Goal: Transaction & Acquisition: Purchase product/service

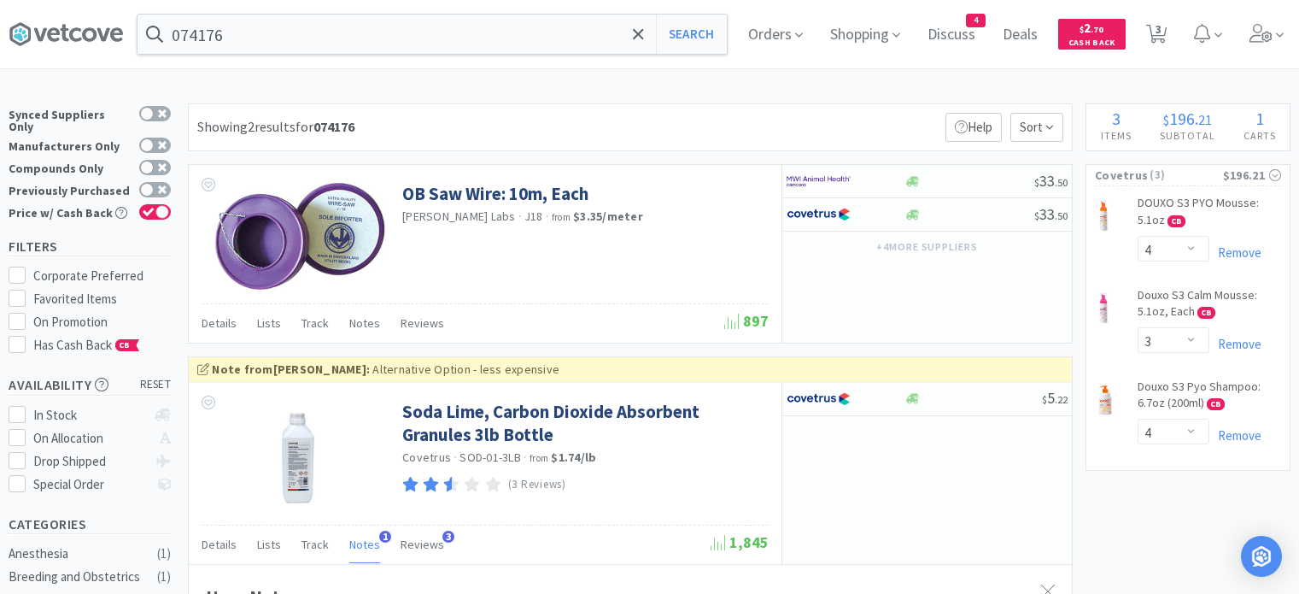
select select "4"
select select "3"
select select "4"
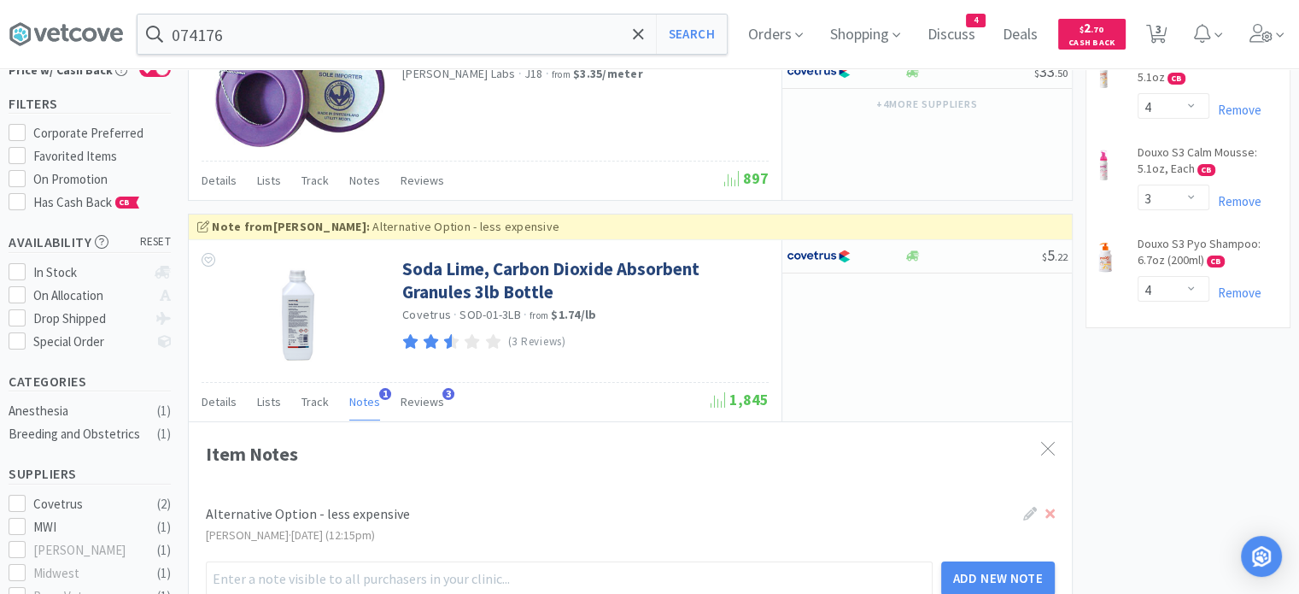
click at [476, 43] on input "074176" at bounding box center [433, 34] width 590 height 39
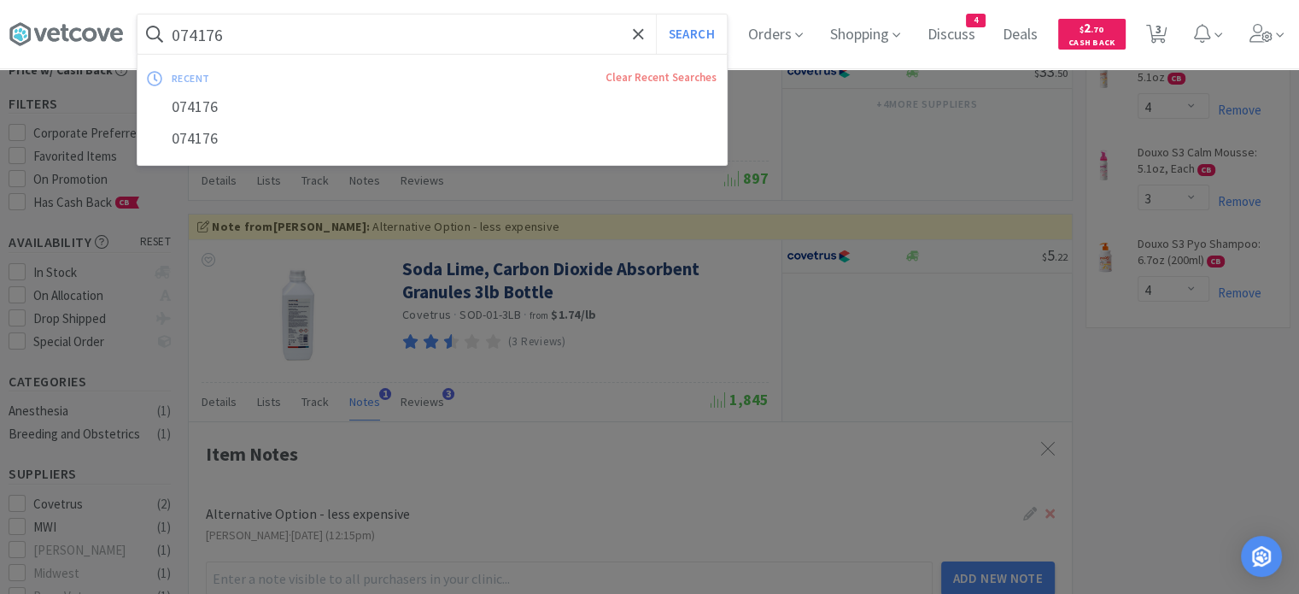
click at [476, 43] on input "074176" at bounding box center [433, 34] width 590 height 39
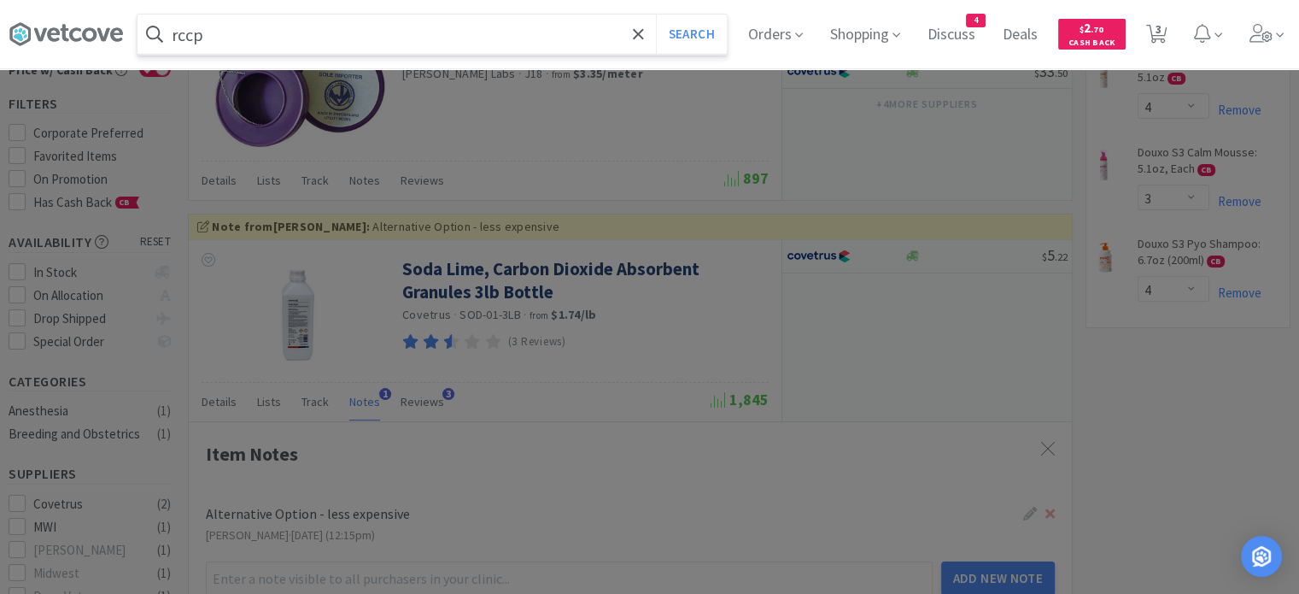
type input "rccp"
click at [656, 15] on button "Search" at bounding box center [691, 34] width 71 height 39
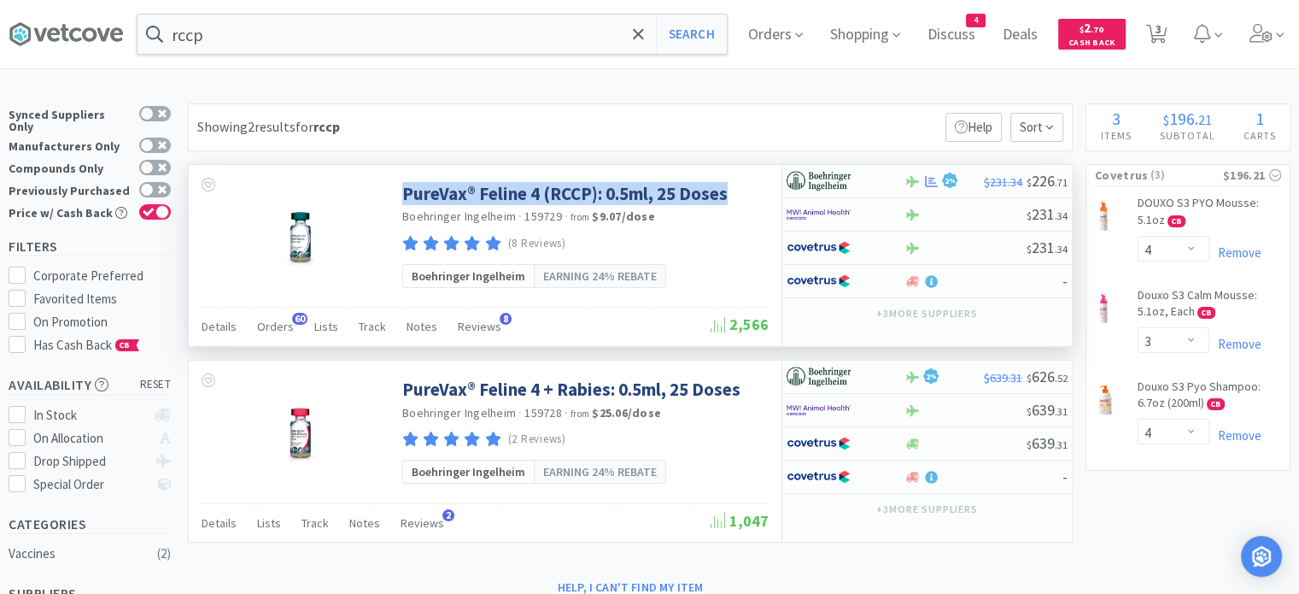
drag, startPoint x: 742, startPoint y: 191, endPoint x: 570, endPoint y: 179, distance: 172.9
click at [570, 179] on div "PureVax® Feline 4 (RCCP): 0.5ml, 25 Doses Boehringer Ingelheim · 159729 · from …" at bounding box center [583, 214] width 362 height 82
copy link "PureVax® Feline 4 (RCCP): 0.5ml, 25 Doses"
